Goal: Information Seeking & Learning: Learn about a topic

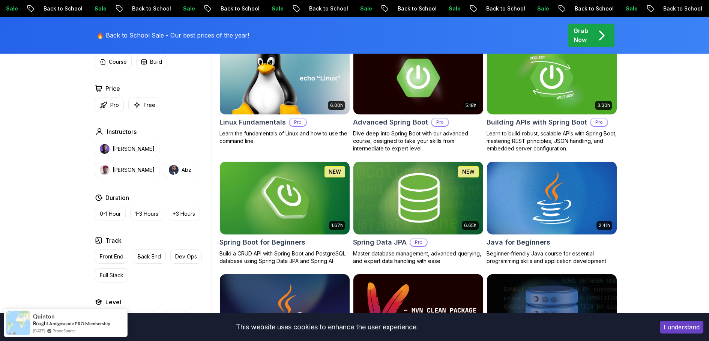
scroll to position [357, 0]
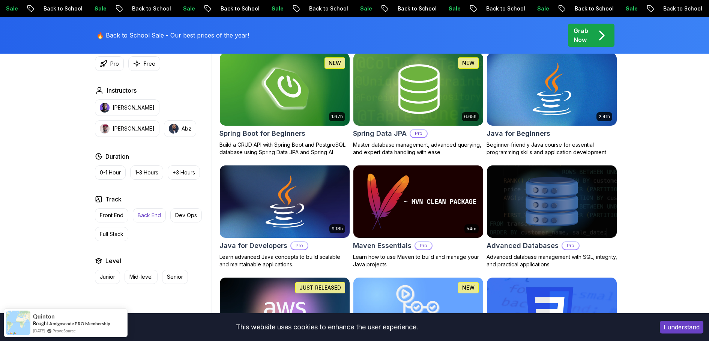
click at [151, 217] on p "Back End" at bounding box center [149, 214] width 23 height 7
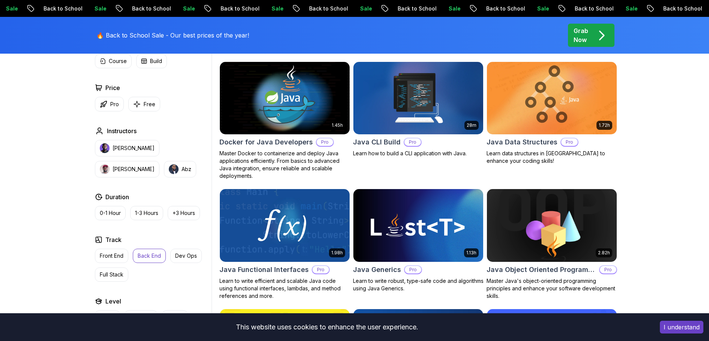
scroll to position [401, 0]
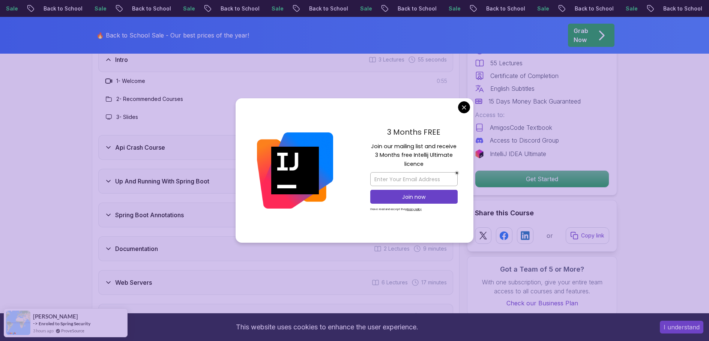
scroll to position [1260, 0]
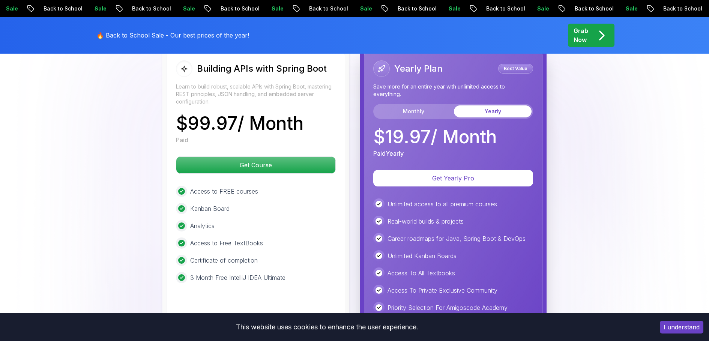
scroll to position [1809, 0]
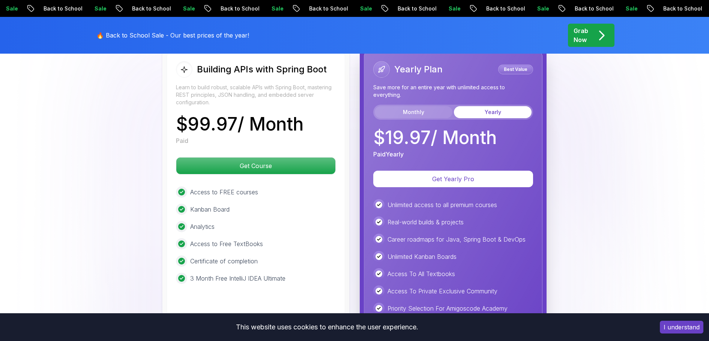
click at [426, 106] on button "Monthly" at bounding box center [414, 112] width 78 height 12
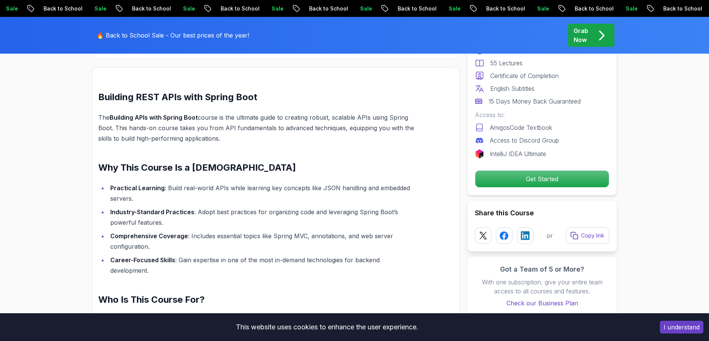
scroll to position [0, 0]
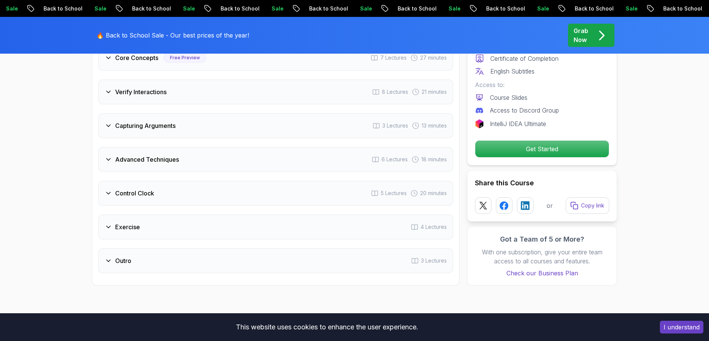
scroll to position [1411, 0]
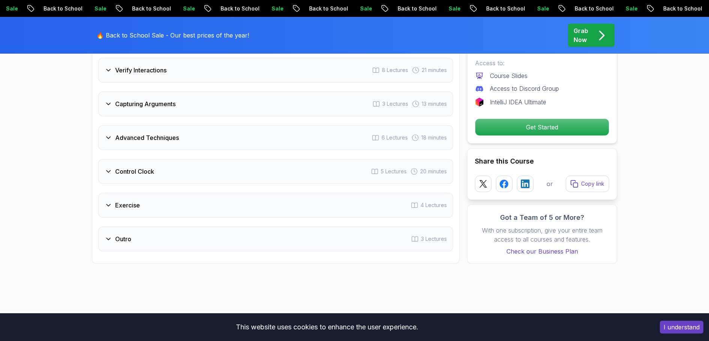
click at [299, 135] on div "Advanced Techniques 6 Lectures 18 minutes" at bounding box center [275, 137] width 355 height 25
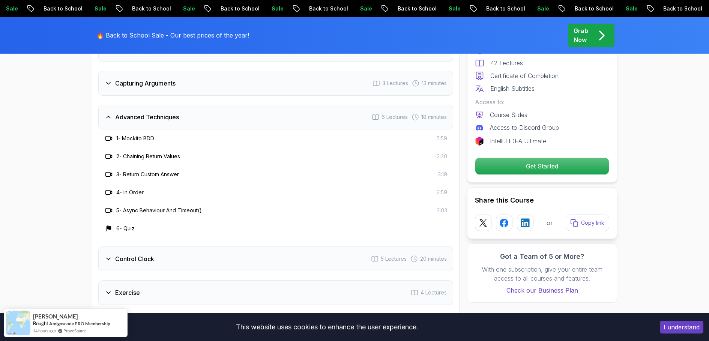
scroll to position [1510, 0]
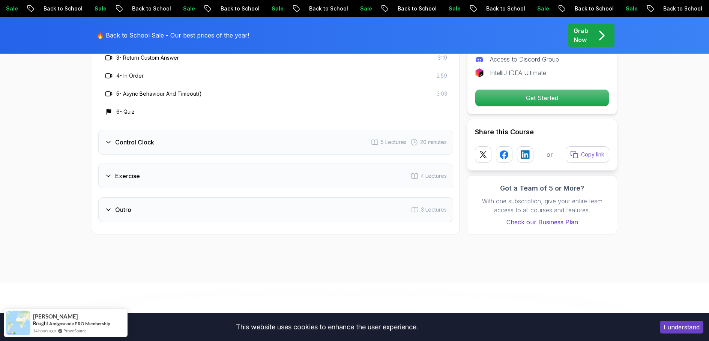
click at [299, 138] on div "Control Clock 5 Lectures 20 minutes" at bounding box center [275, 142] width 355 height 25
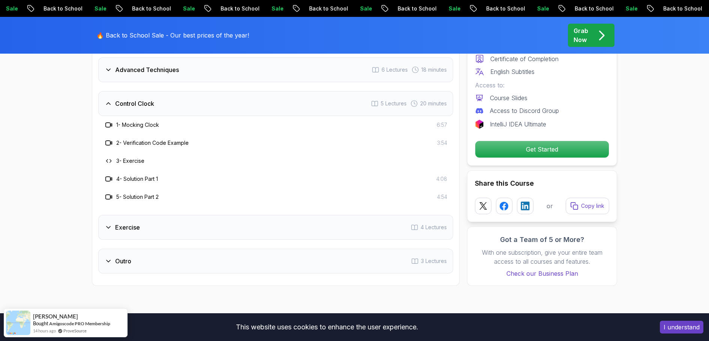
scroll to position [1440, 0]
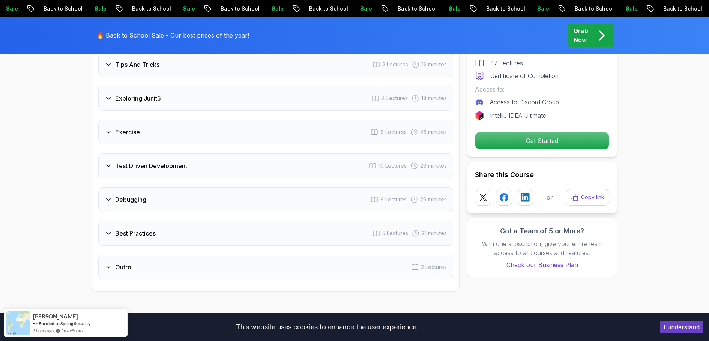
scroll to position [1134, 0]
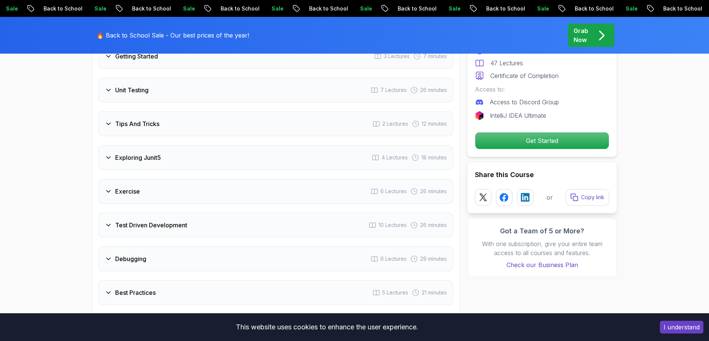
click at [302, 111] on div "Tips And Tricks 2 Lectures 12 minutes" at bounding box center [275, 123] width 355 height 25
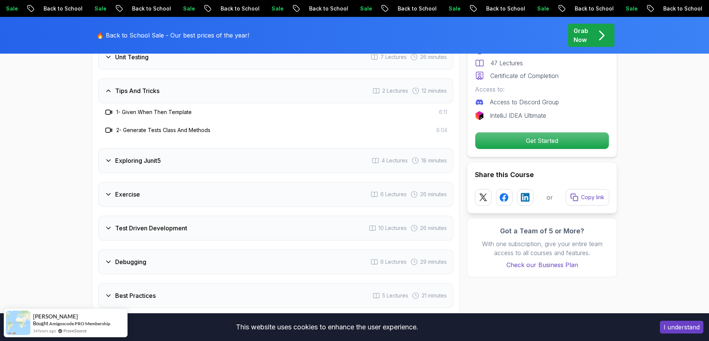
scroll to position [1131, 0]
click at [300, 148] on div "Exploring Junit5 4 Lectures 18 minutes" at bounding box center [275, 160] width 355 height 25
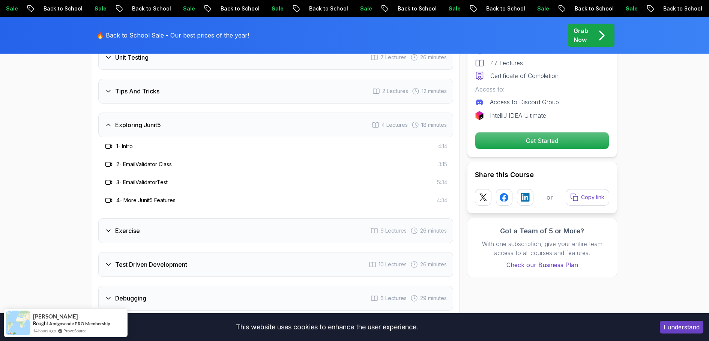
click at [287, 218] on div "Exercise 6 Lectures 26 minutes" at bounding box center [275, 230] width 355 height 25
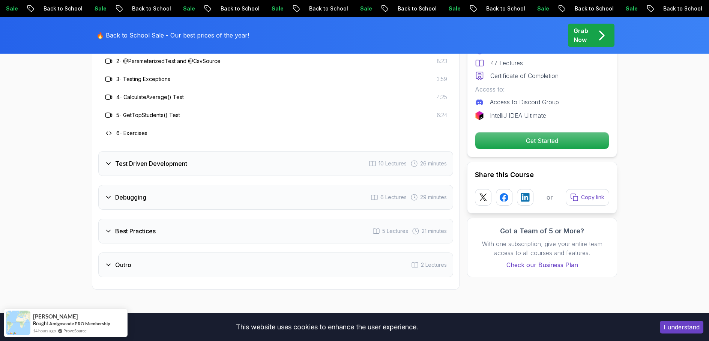
scroll to position [1283, 0]
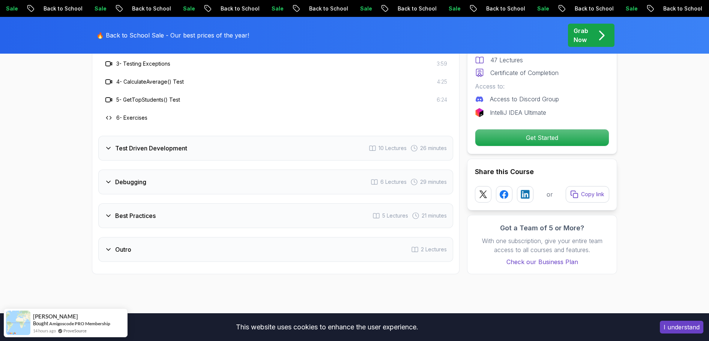
click at [244, 136] on div "Test Driven Development 10 Lectures 26 minutes" at bounding box center [275, 148] width 355 height 25
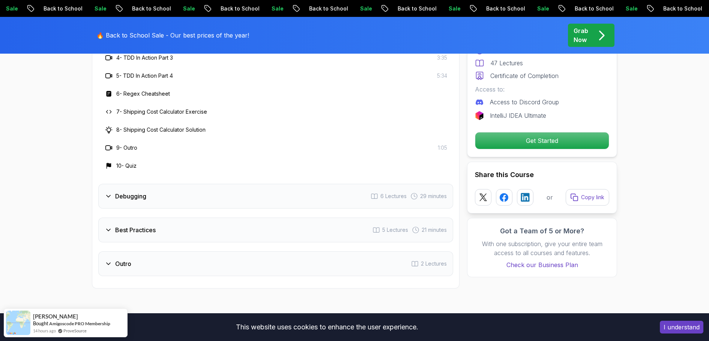
scroll to position [1350, 0]
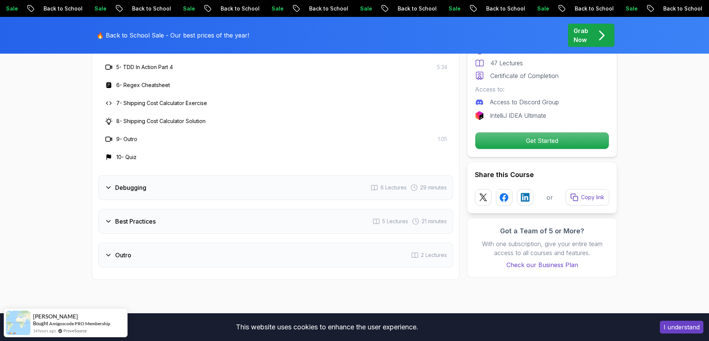
click at [222, 175] on div "Debugging 6 Lectures 29 minutes" at bounding box center [275, 187] width 355 height 25
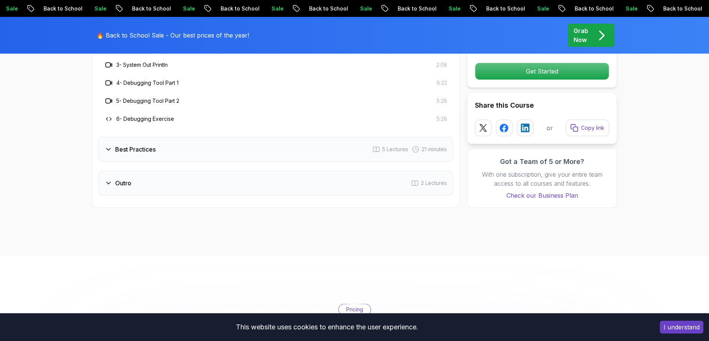
scroll to position [1351, 0]
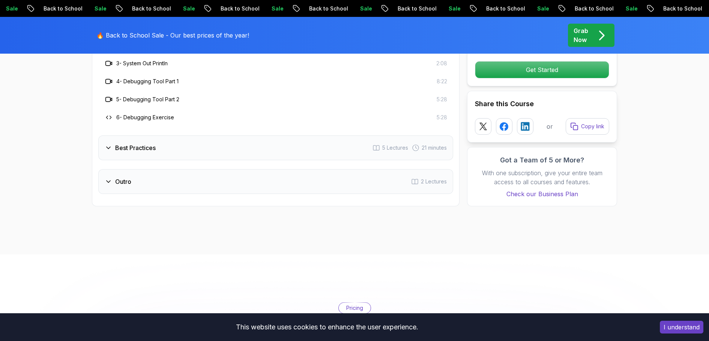
click at [227, 135] on div "Best Practices 5 Lectures 21 minutes" at bounding box center [275, 147] width 355 height 25
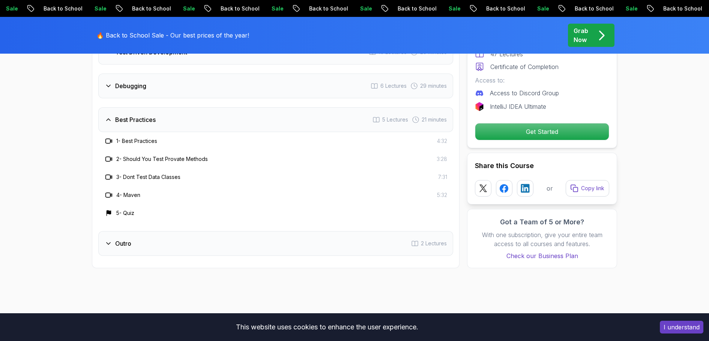
scroll to position [1156, 0]
